Goal: Information Seeking & Learning: Learn about a topic

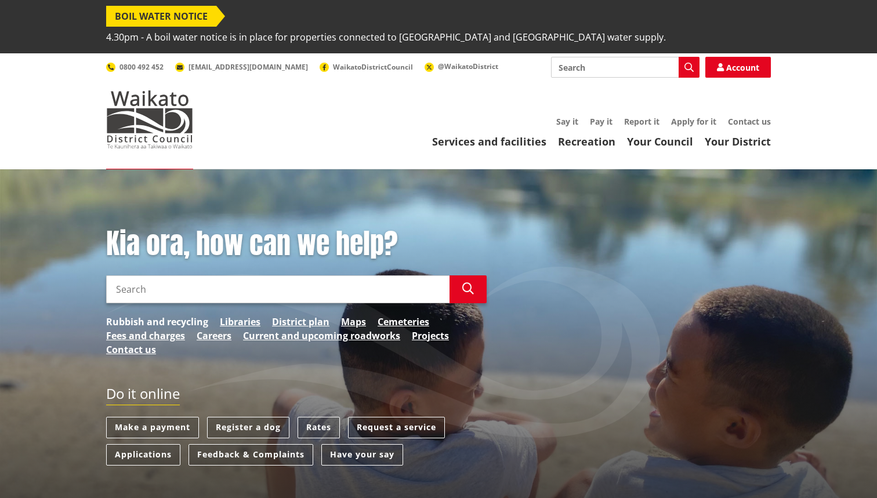
click at [162, 315] on link "Rubbish and recycling" at bounding box center [157, 322] width 102 height 14
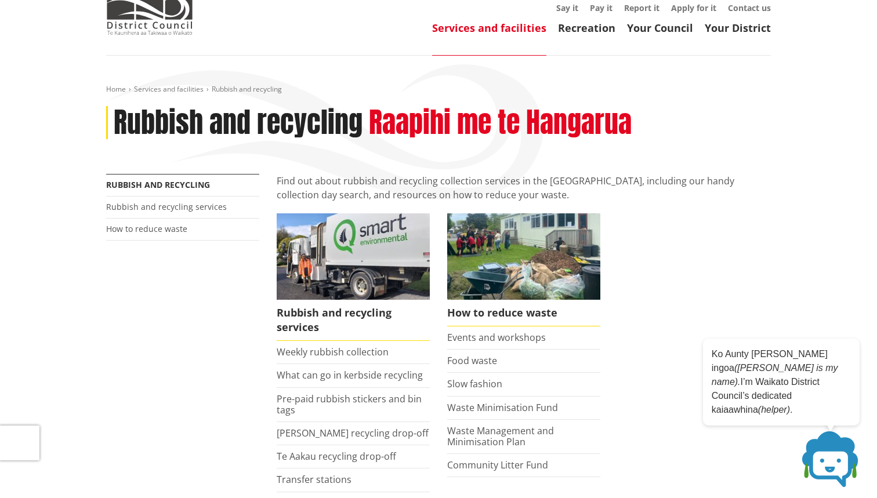
scroll to position [133, 0]
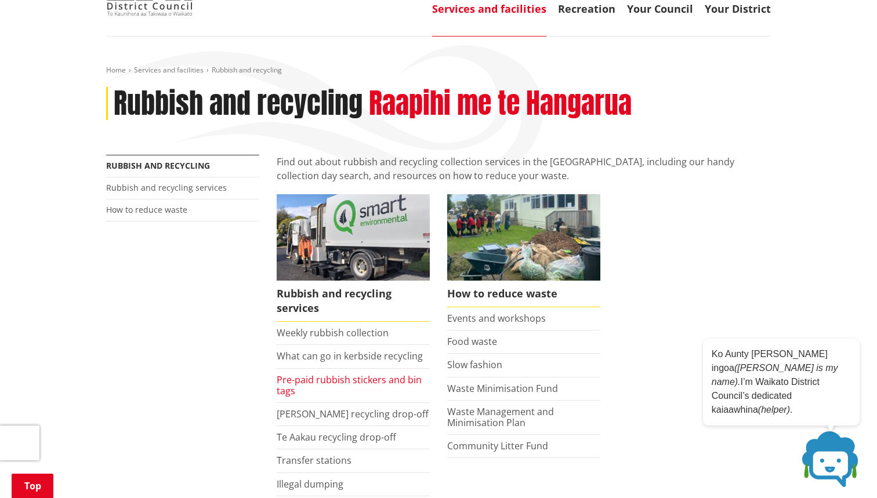
click at [309, 374] on link "Pre-paid rubbish stickers and bin tags" at bounding box center [349, 386] width 145 height 24
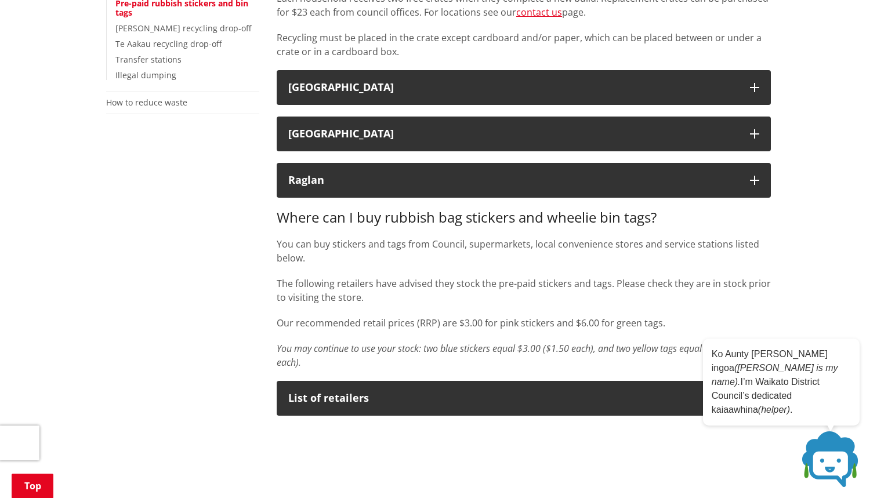
scroll to position [386, 0]
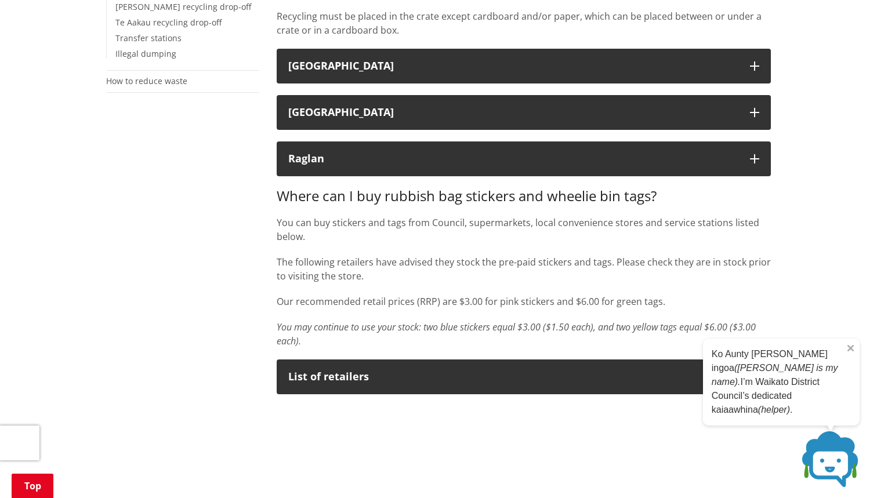
click at [852, 352] on icon at bounding box center [850, 349] width 6 height 6
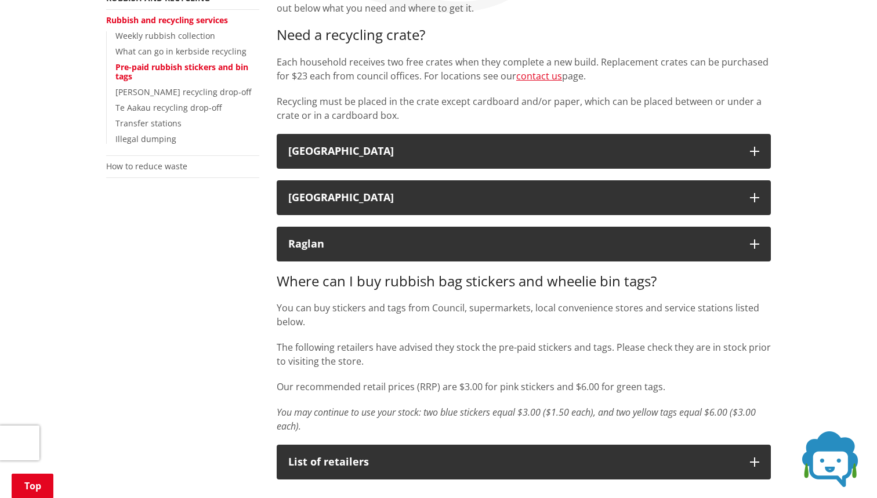
scroll to position [287, 0]
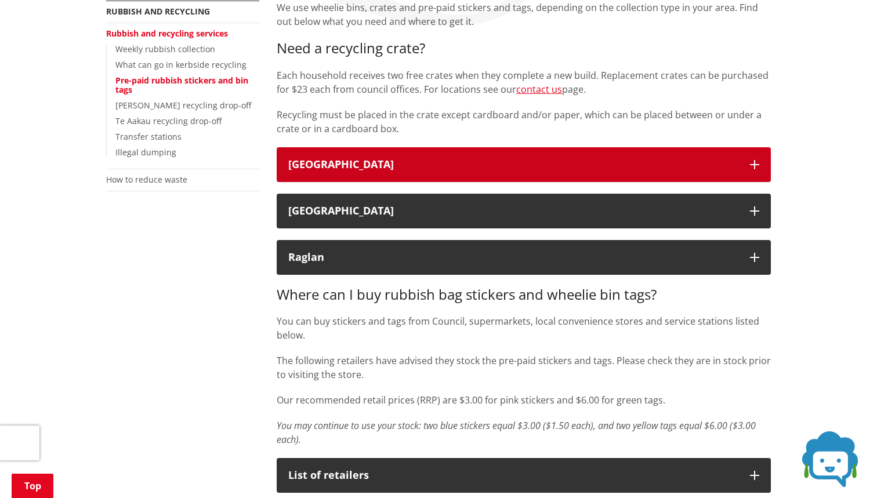
click at [627, 152] on button "Waikato District" at bounding box center [524, 164] width 494 height 35
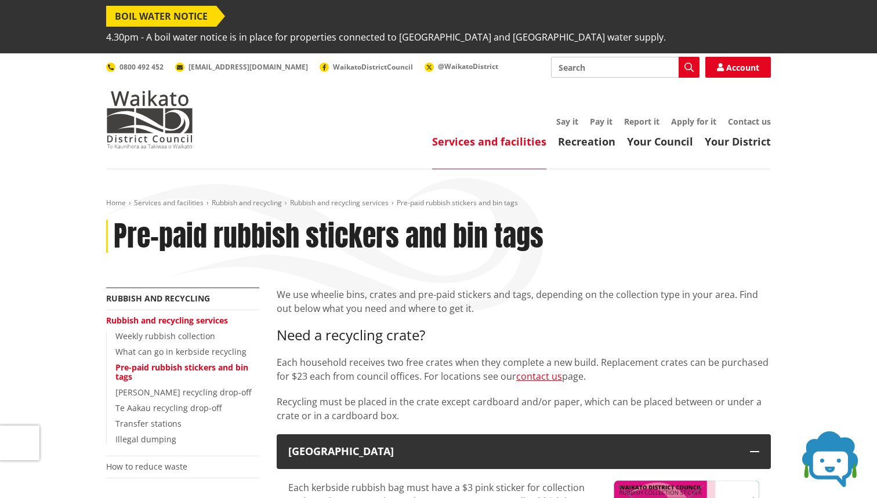
scroll to position [0, 0]
click at [158, 346] on link "What can go in kerbside recycling" at bounding box center [180, 351] width 131 height 11
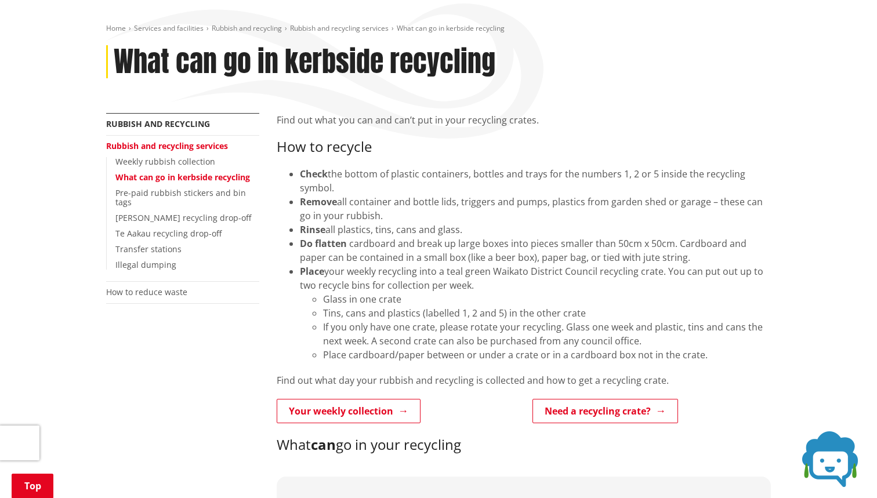
scroll to position [175, 0]
click at [369, 398] on link "Your weekly collection" at bounding box center [349, 410] width 144 height 24
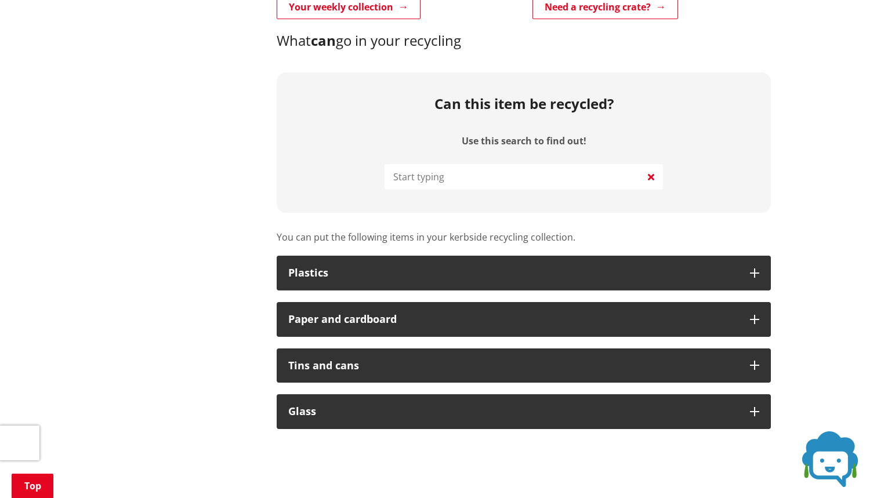
scroll to position [590, 0]
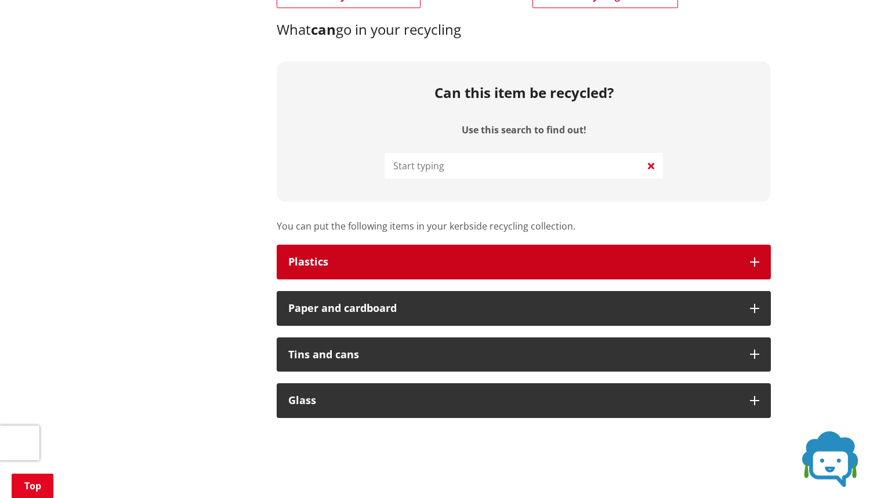
click at [390, 256] on div "Plastics" at bounding box center [513, 262] width 450 height 12
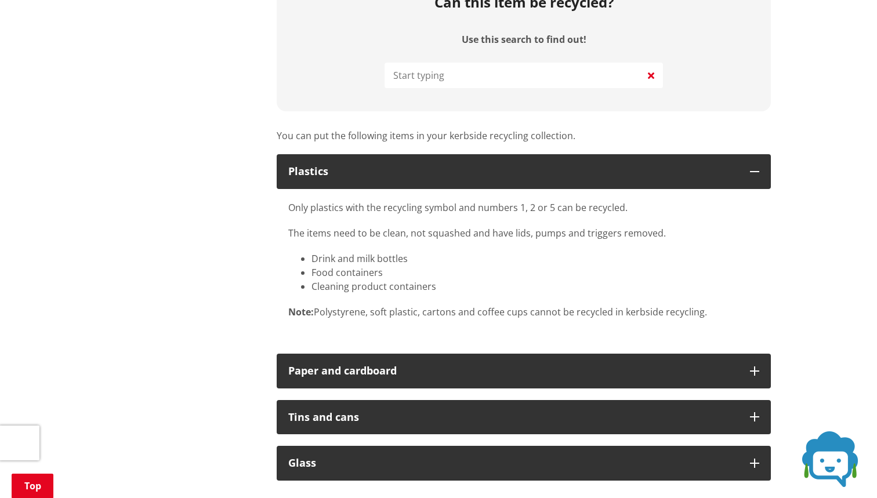
scroll to position [707, 0]
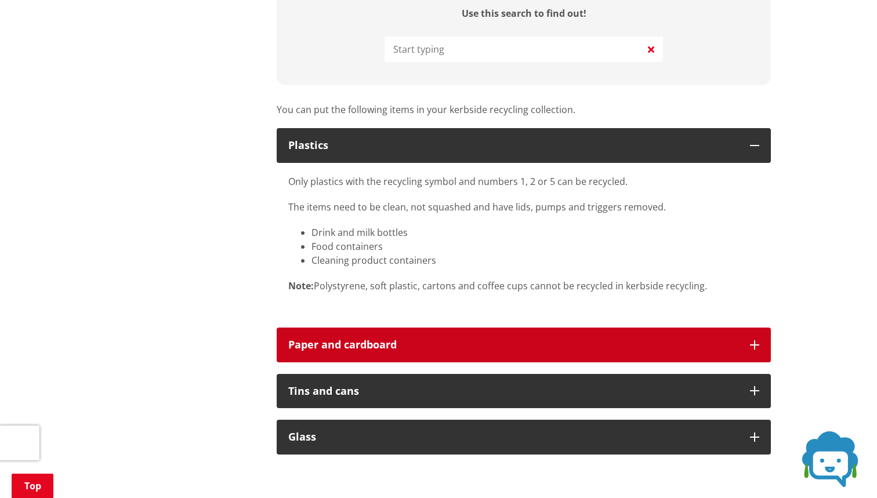
click at [379, 328] on button "Paper and cardboard" at bounding box center [524, 345] width 494 height 35
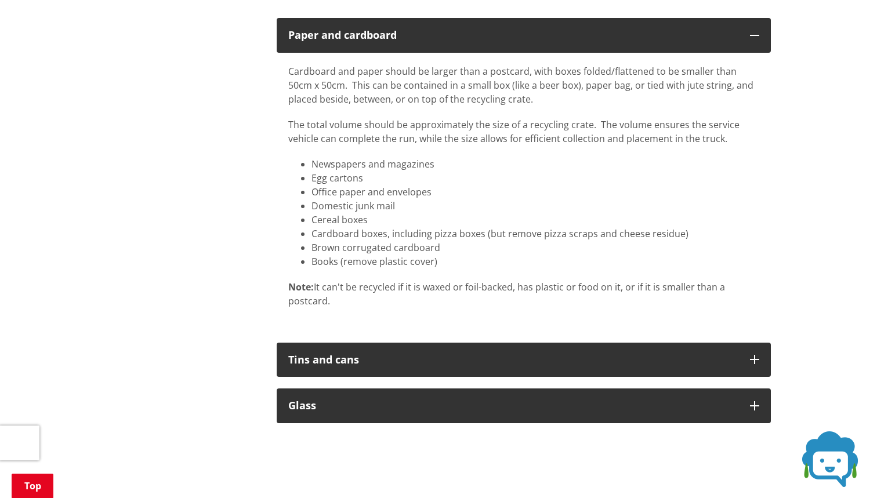
scroll to position [1024, 0]
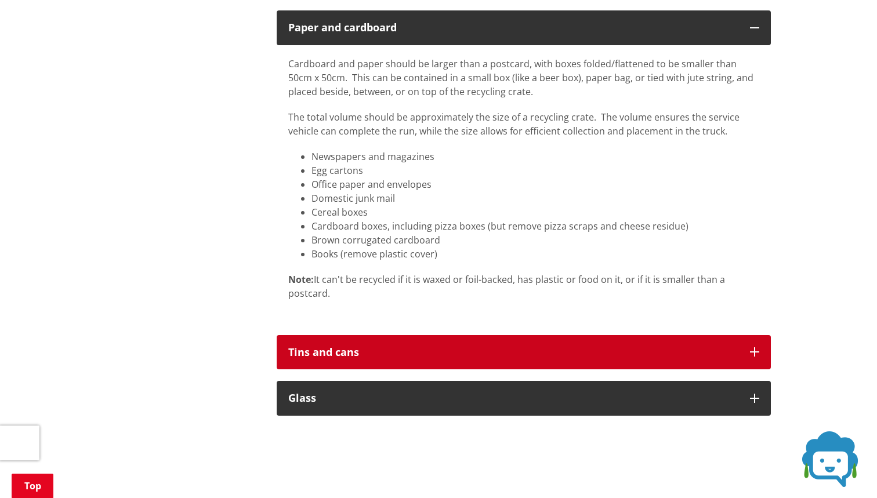
click at [381, 347] on div "Tins and cans" at bounding box center [513, 353] width 450 height 12
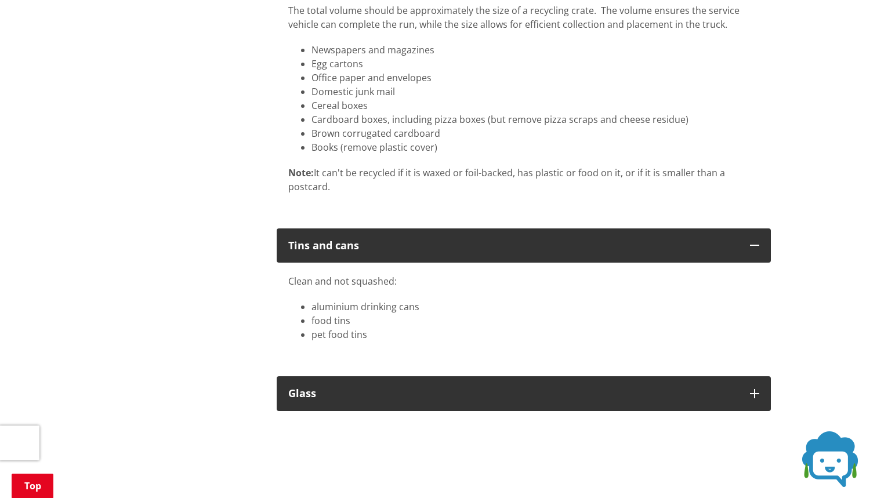
scroll to position [1141, 0]
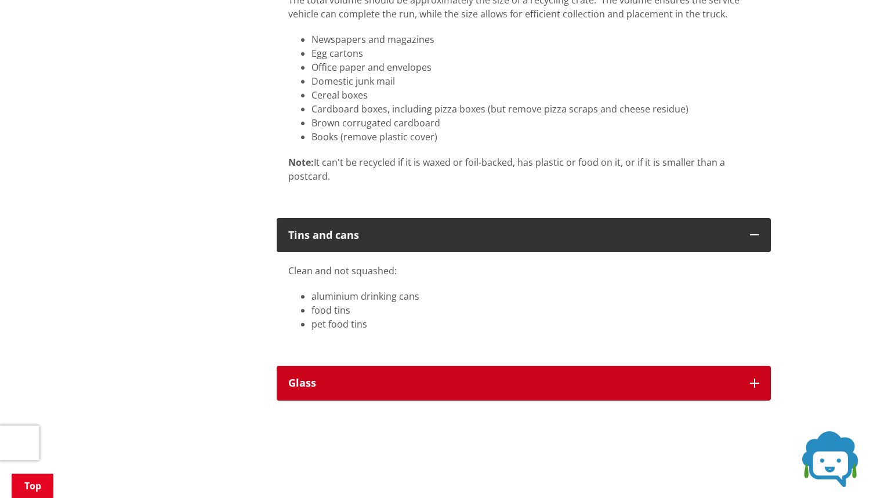
click at [343, 366] on button "Glass" at bounding box center [524, 383] width 494 height 35
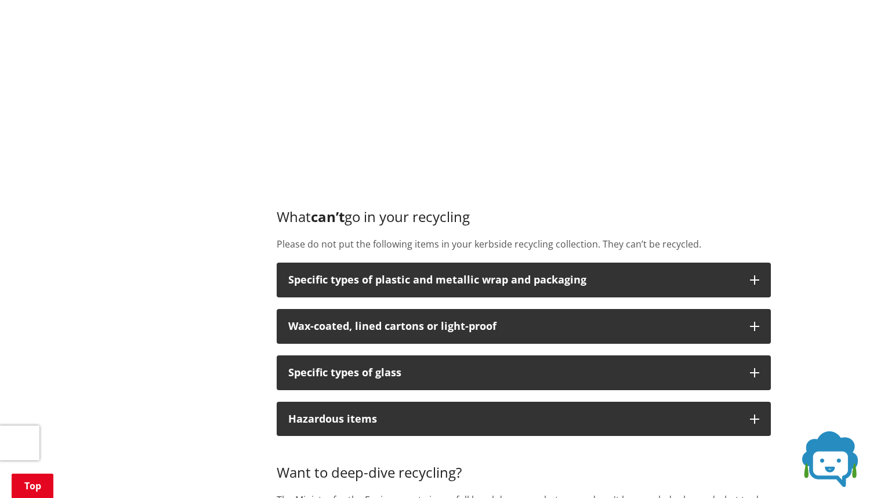
scroll to position [1703, 0]
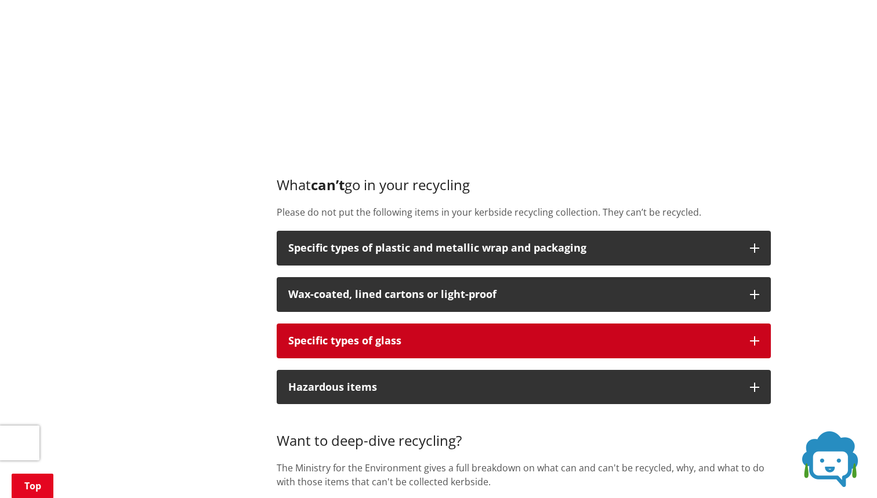
click at [368, 335] on p "Specific types of glass" at bounding box center [513, 341] width 450 height 12
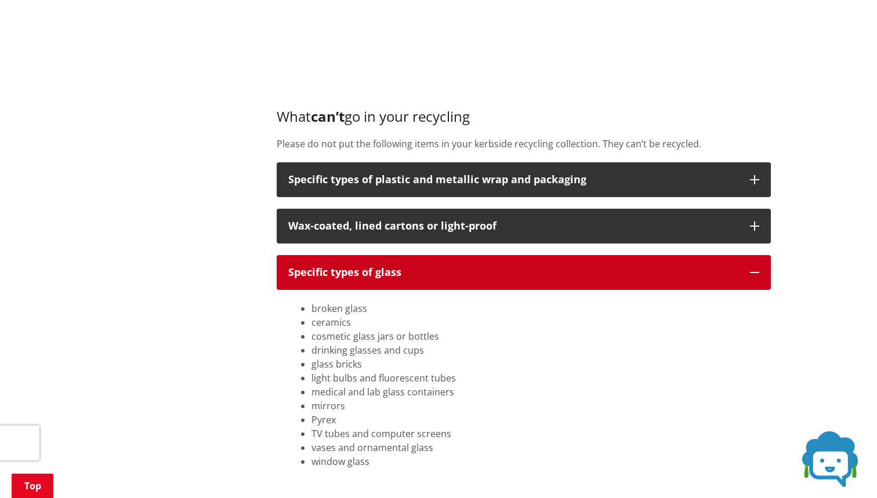
scroll to position [1775, 0]
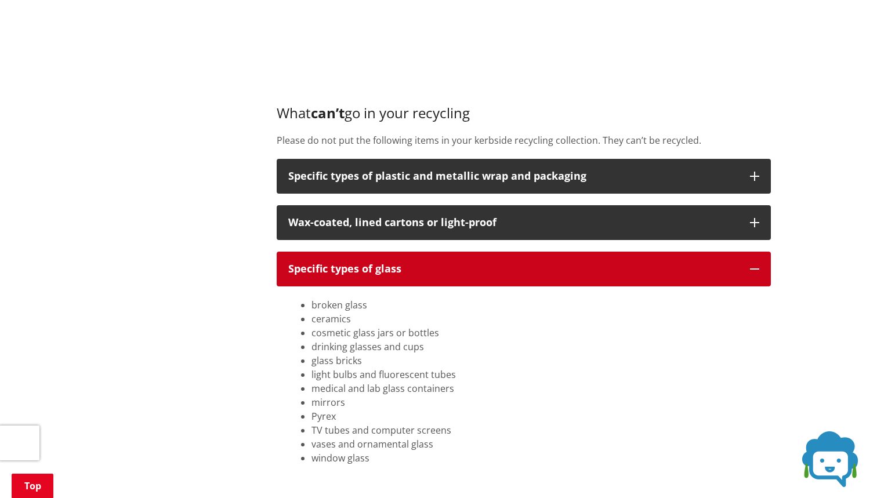
click at [450, 263] on p "Specific types of glass" at bounding box center [513, 269] width 450 height 12
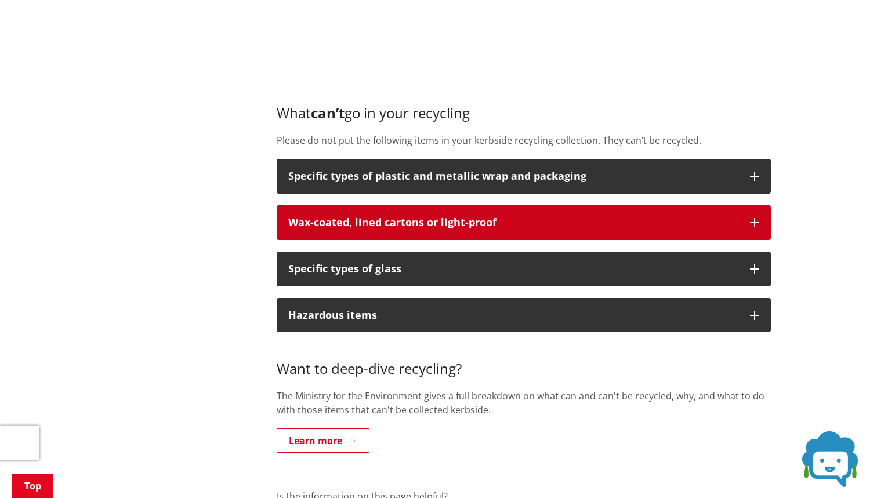
click at [450, 217] on p "Wax-coated, lined cartons or light-proof" at bounding box center [513, 223] width 450 height 12
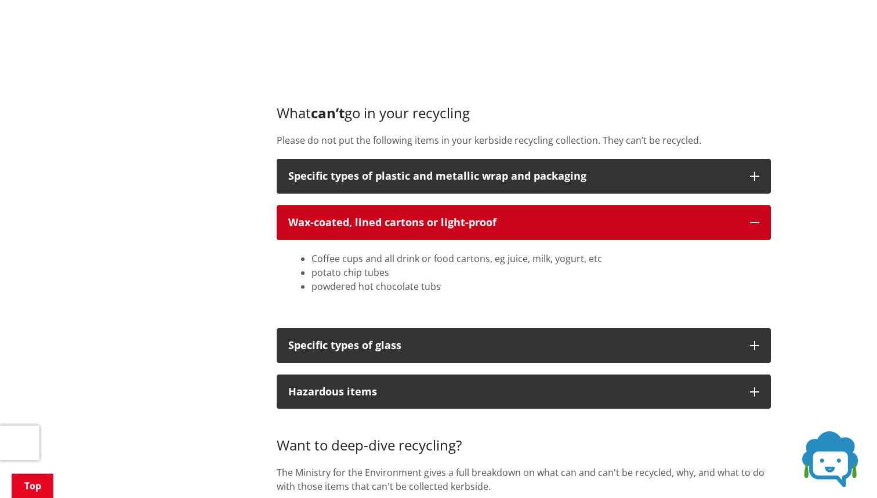
click at [481, 217] on p "Wax-coated, lined cartons or light-proof" at bounding box center [513, 223] width 450 height 12
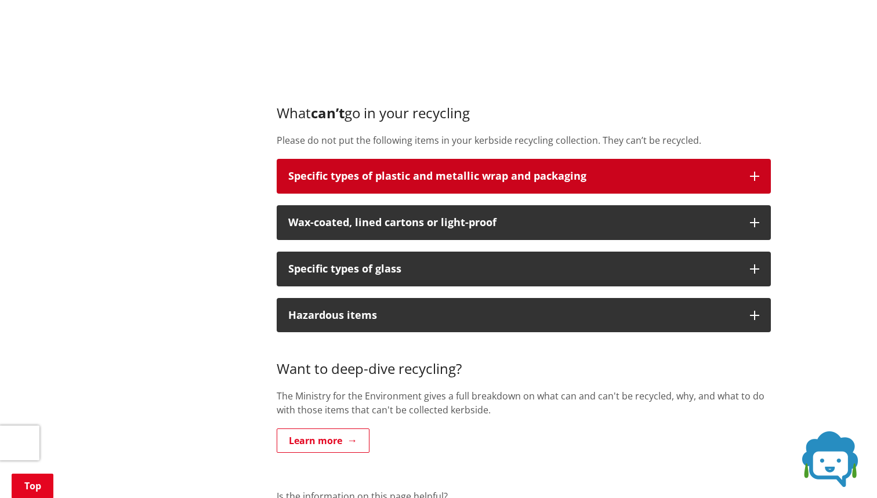
click at [472, 159] on button "Specific types of plastic and metallic wrap and packaging" at bounding box center [524, 176] width 494 height 35
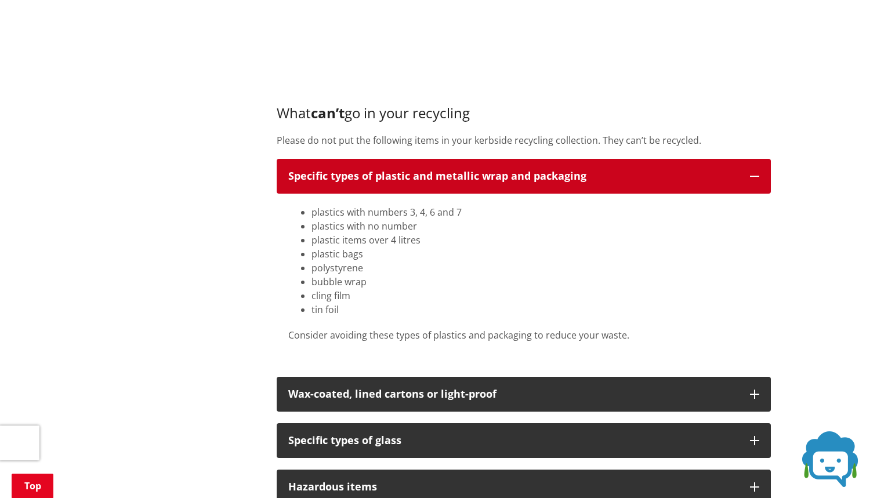
click at [472, 159] on button "Specific types of plastic and metallic wrap and packaging" at bounding box center [524, 176] width 494 height 35
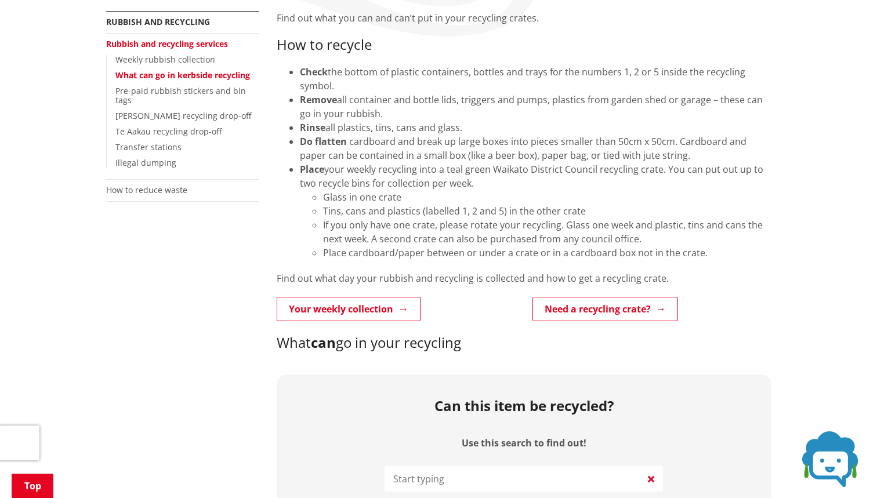
scroll to position [285, 0]
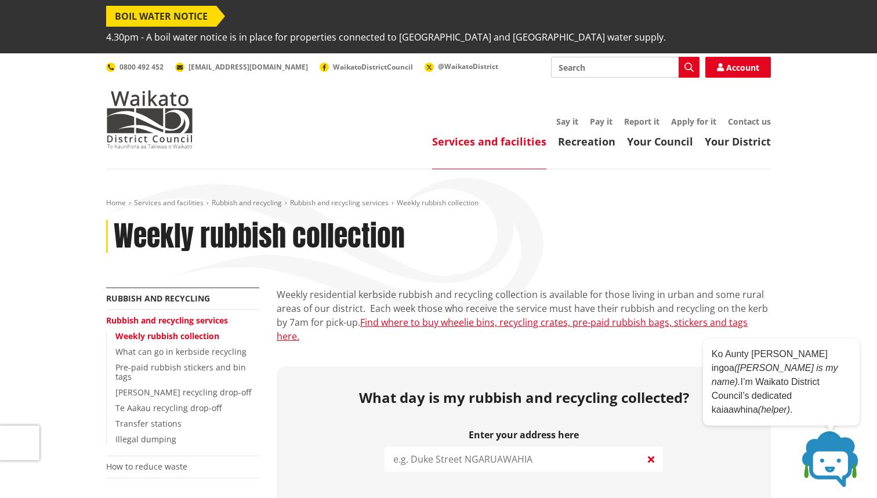
click at [450, 447] on input "search" at bounding box center [524, 460] width 278 height 26
type input "11 Lissette"
drag, startPoint x: 454, startPoint y: 391, endPoint x: 340, endPoint y: 408, distance: 115.0
click at [340, 408] on div "What day is my rubbish and recycling collected? Enter your address here 11 Liss…" at bounding box center [524, 485] width 494 height 236
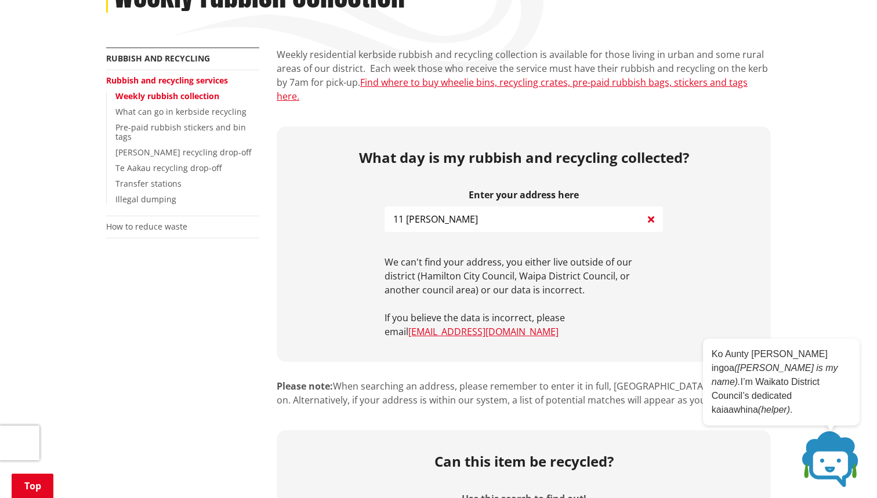
scroll to position [226, 0]
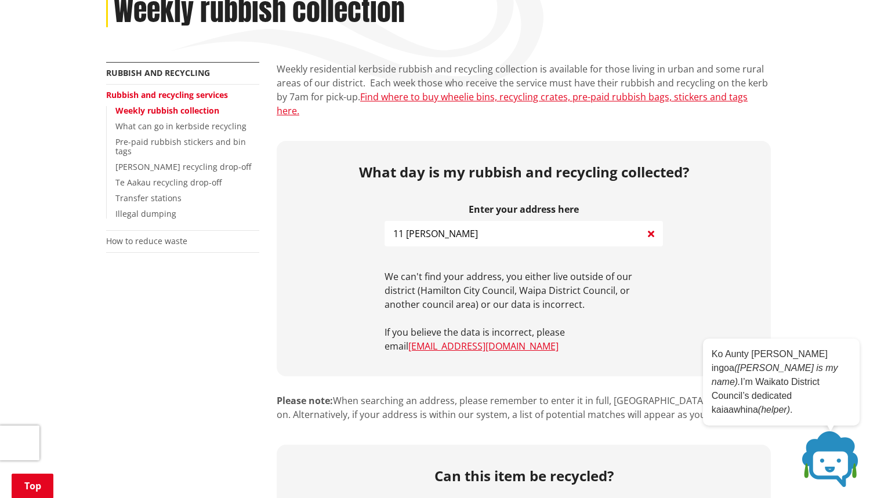
drag, startPoint x: 461, startPoint y: 195, endPoint x: 339, endPoint y: 202, distance: 122.0
click at [343, 200] on div "What day is my rubbish and recycling collected? Enter your address here 11 Liss…" at bounding box center [524, 259] width 494 height 236
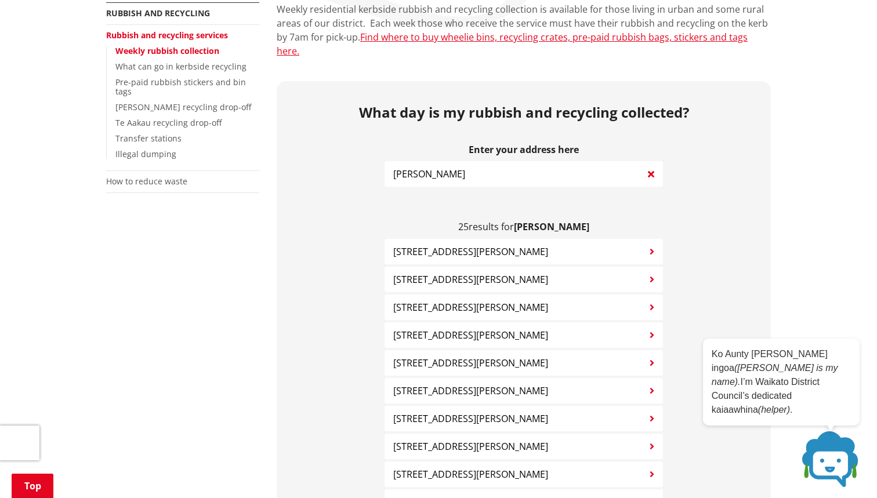
scroll to position [285, 0]
type input "Lissette"
click at [450, 356] on span "15 Lissette Road NEWSTEAD" at bounding box center [470, 363] width 155 height 14
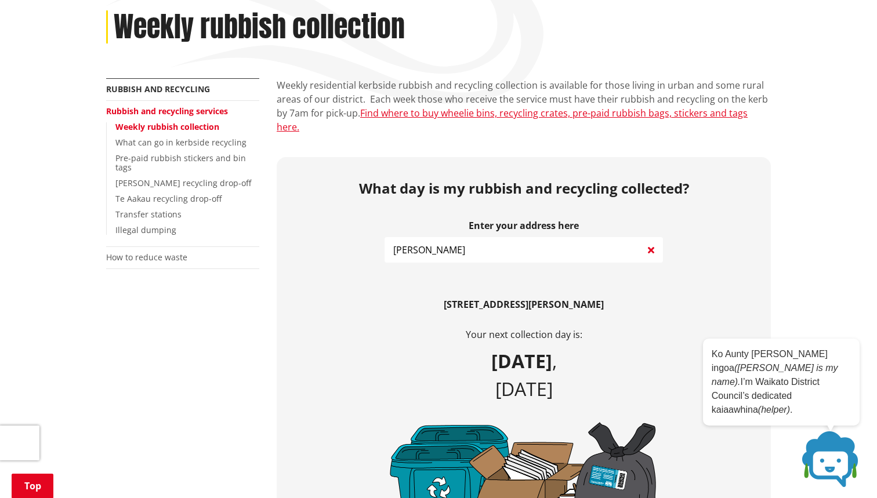
scroll to position [89, 0]
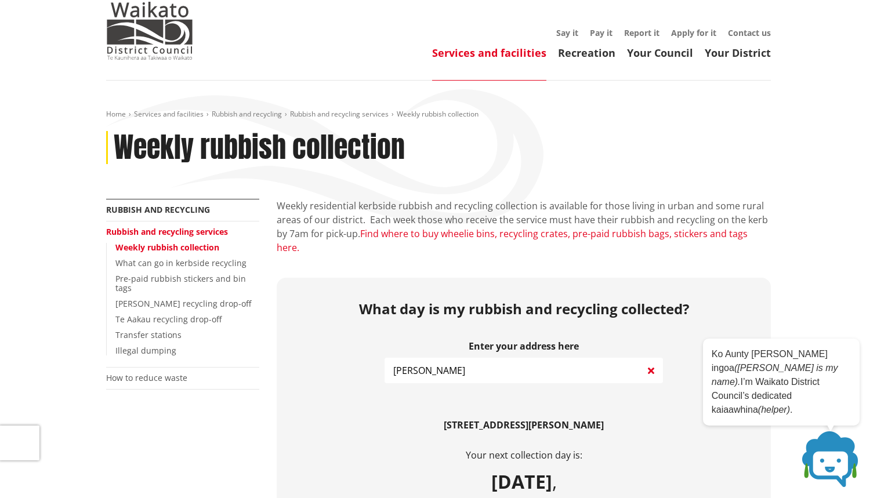
click at [451, 227] on link "Find where to buy wheelie bins, recycling crates, pre-paid rubbish bags, sticke…" at bounding box center [512, 240] width 471 height 27
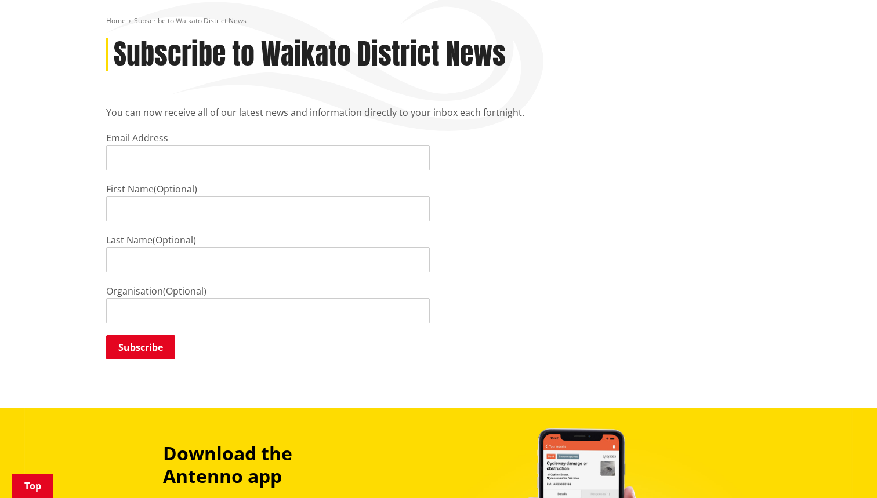
scroll to position [194, 0]
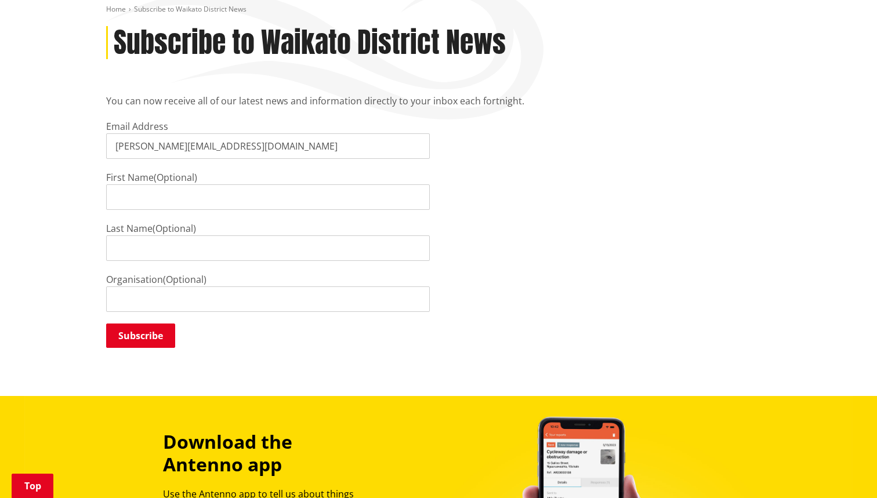
type input "[PERSON_NAME][EMAIL_ADDRESS][DOMAIN_NAME]"
type input "[PERSON_NAME]"
click at [151, 324] on input "Subscribe" at bounding box center [140, 336] width 69 height 24
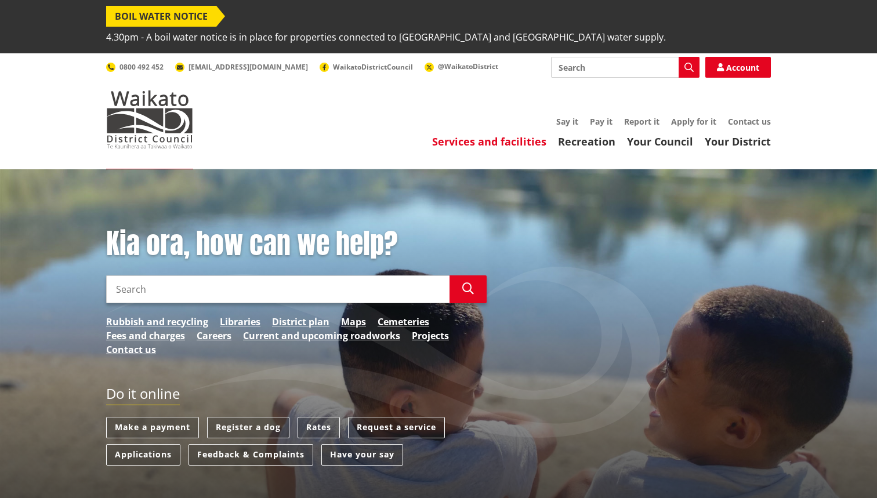
click at [532, 135] on link "Services and facilities" at bounding box center [489, 142] width 114 height 14
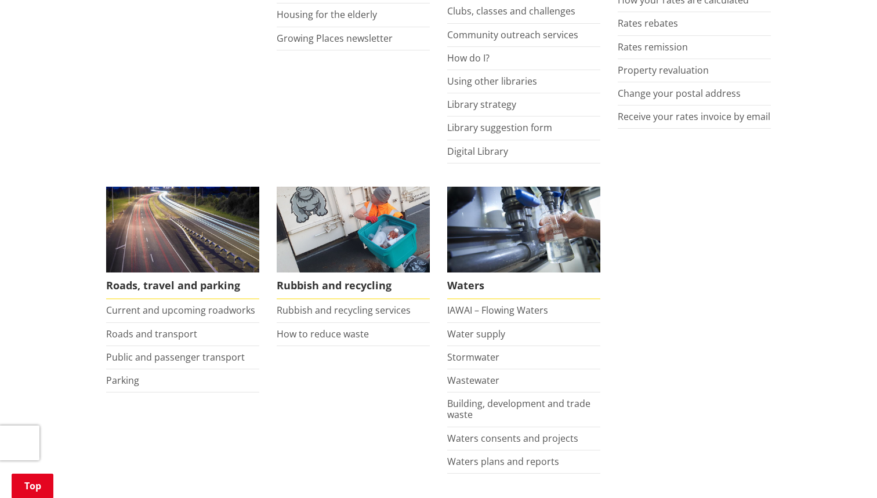
scroll to position [750, 0]
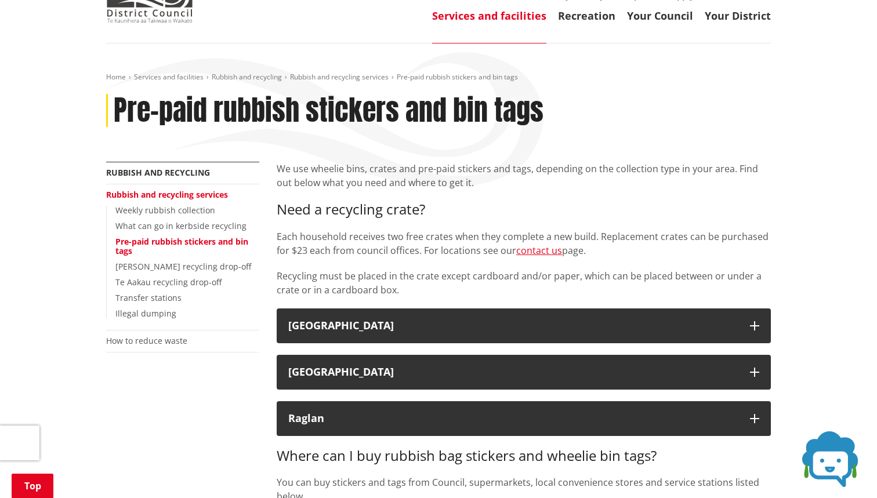
scroll to position [143, 0]
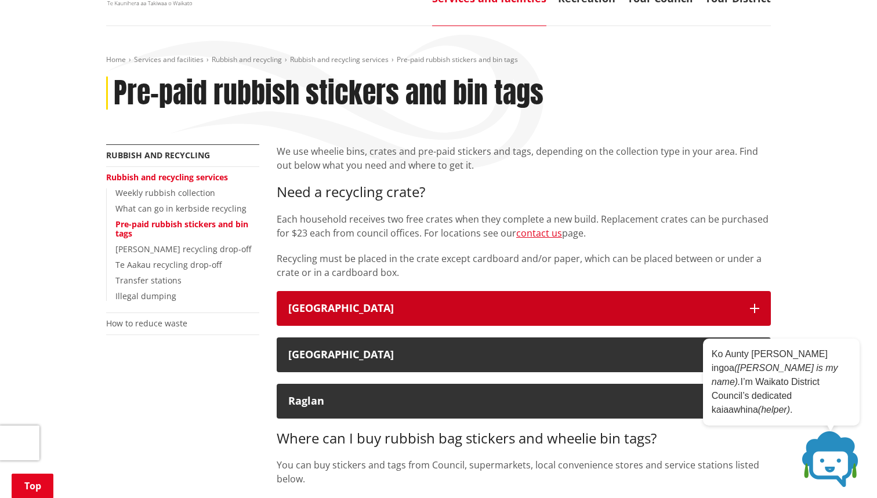
click at [382, 303] on div "[GEOGRAPHIC_DATA]" at bounding box center [513, 309] width 450 height 12
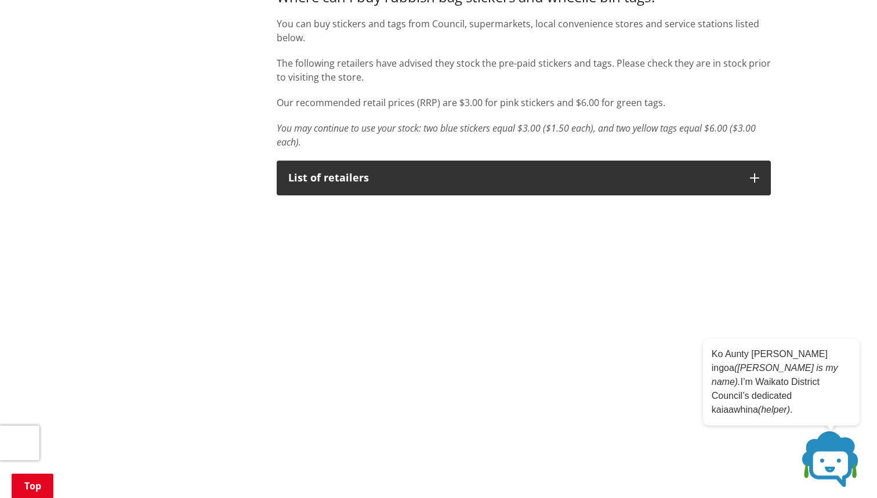
scroll to position [730, 0]
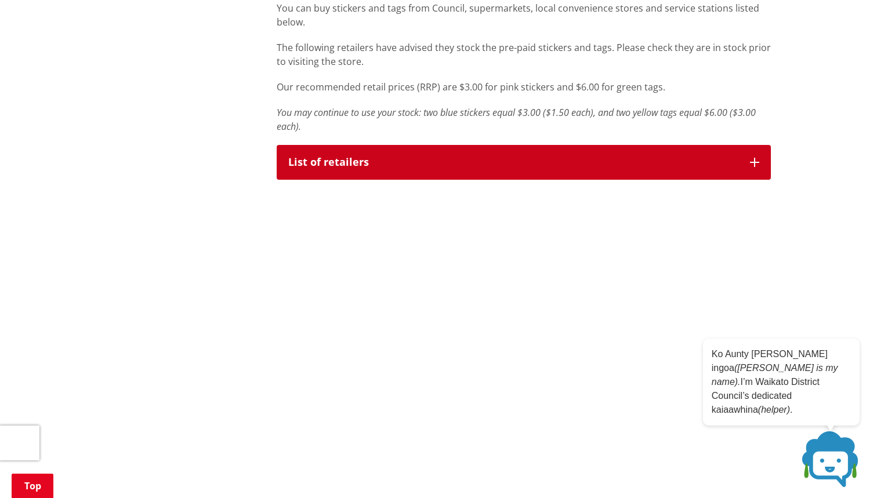
click at [461, 157] on div "List of retailers" at bounding box center [513, 163] width 450 height 12
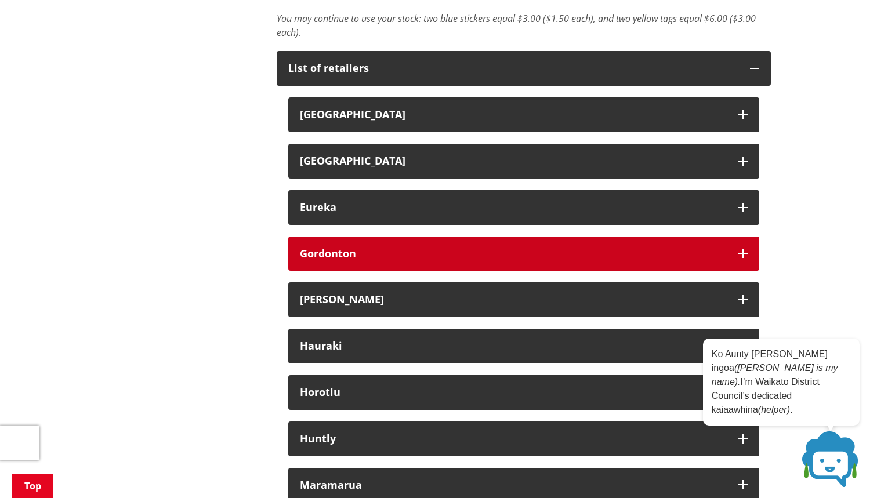
scroll to position [824, 0]
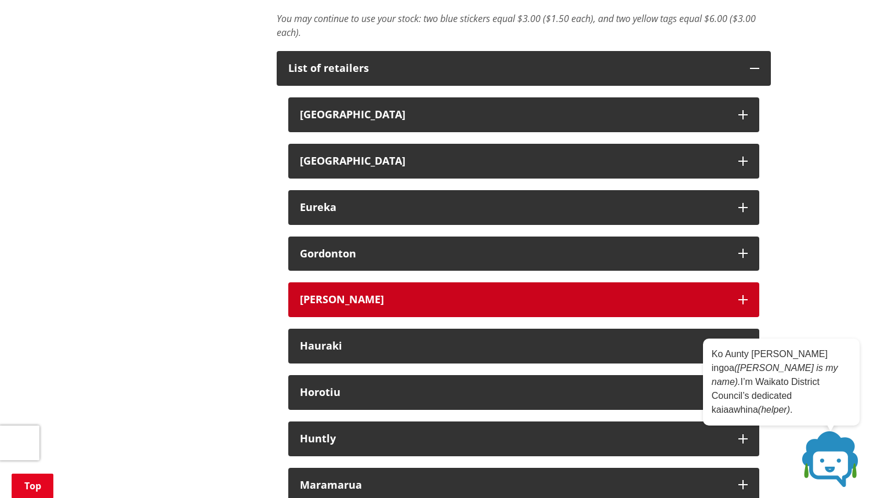
click at [367, 294] on div "[PERSON_NAME]" at bounding box center [513, 300] width 427 height 12
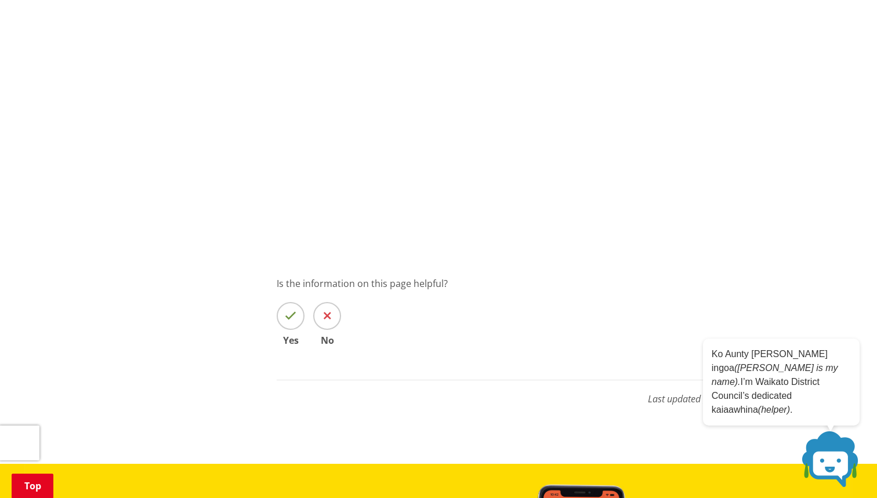
scroll to position [2555, 0]
